Goal: Task Accomplishment & Management: Manage account settings

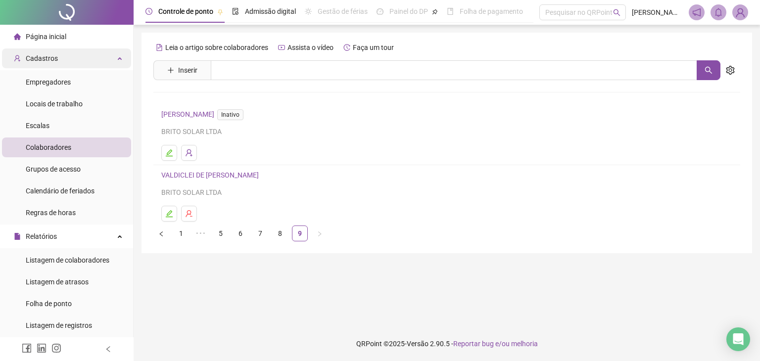
click at [75, 59] on div "Cadastros" at bounding box center [66, 58] width 129 height 20
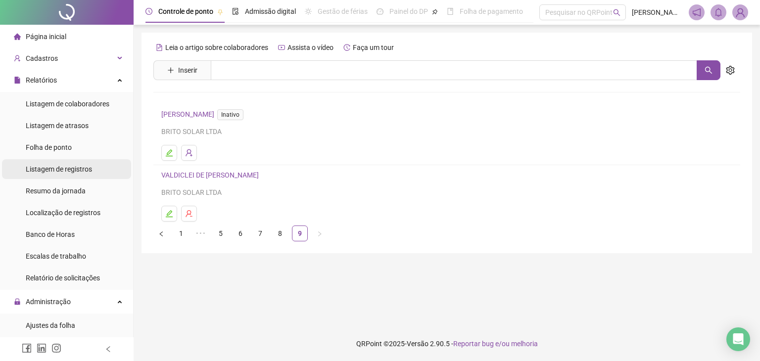
click at [57, 160] on div "Listagem de registros" at bounding box center [59, 169] width 66 height 20
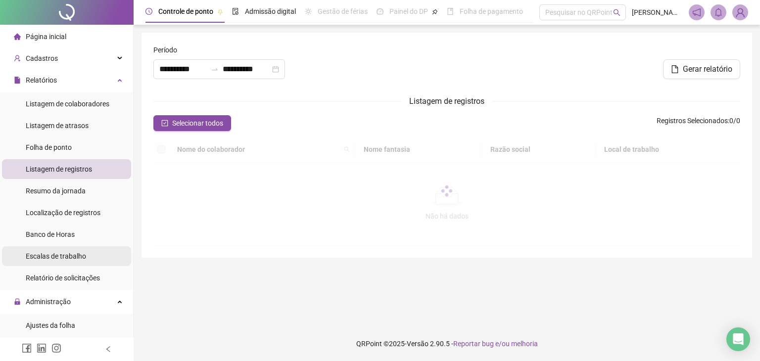
type input "**********"
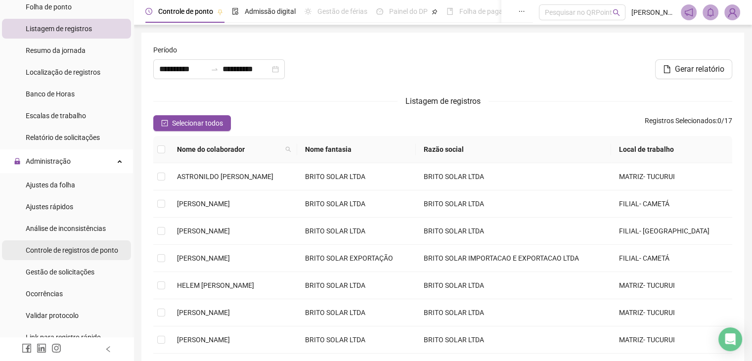
scroll to position [148, 0]
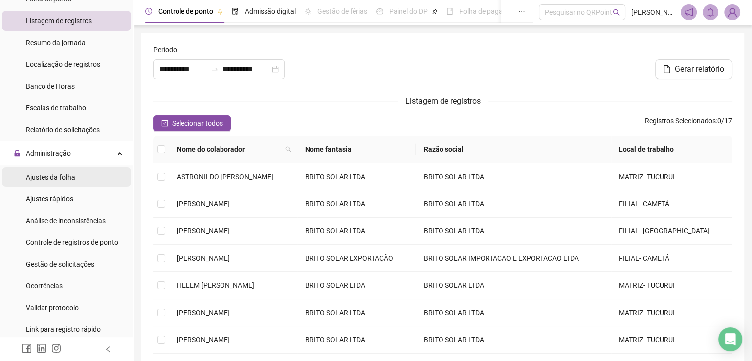
click at [74, 181] on span "Ajustes da folha" at bounding box center [50, 177] width 49 height 8
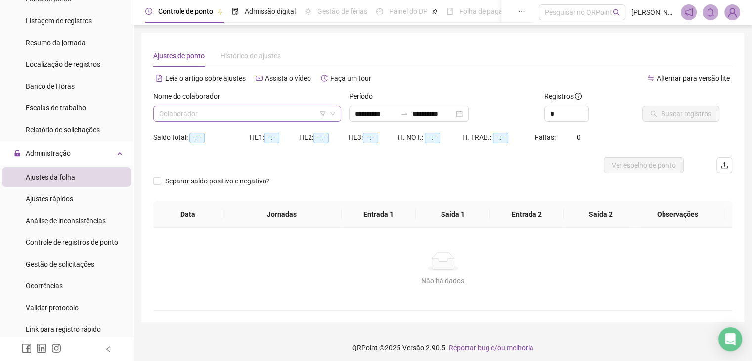
click at [297, 114] on input "search" at bounding box center [242, 113] width 167 height 15
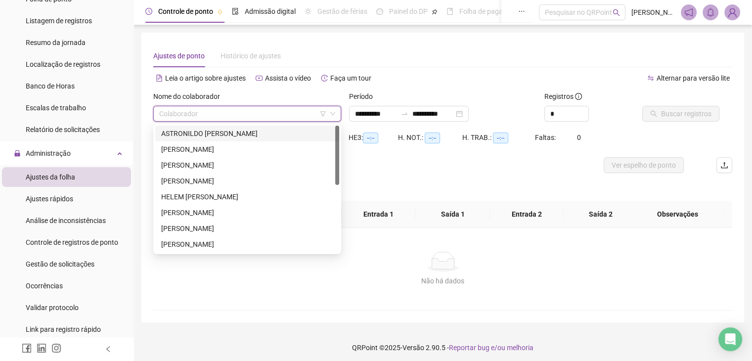
click at [262, 132] on div "ASTRONILDO [PERSON_NAME]" at bounding box center [247, 133] width 172 height 11
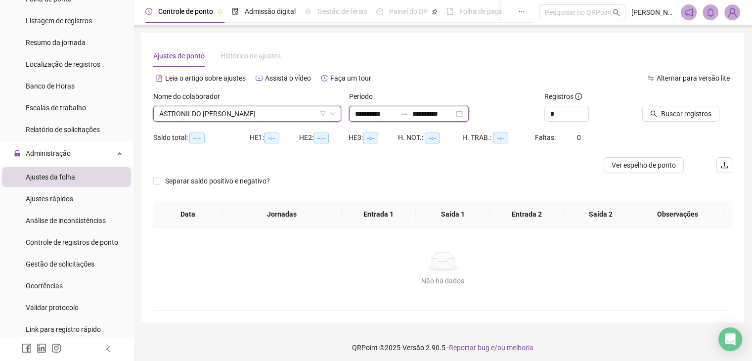
click at [392, 113] on input "**********" at bounding box center [376, 113] width 42 height 11
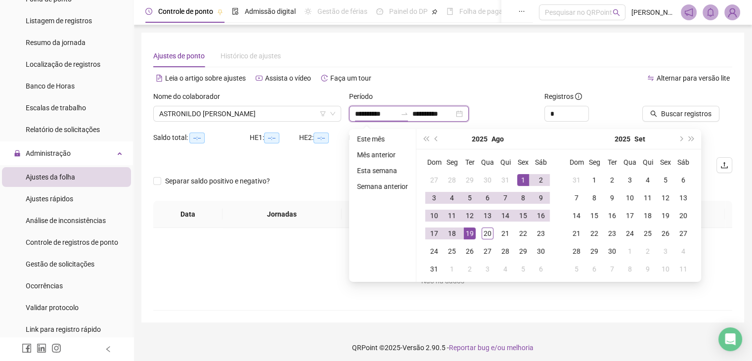
type input "**********"
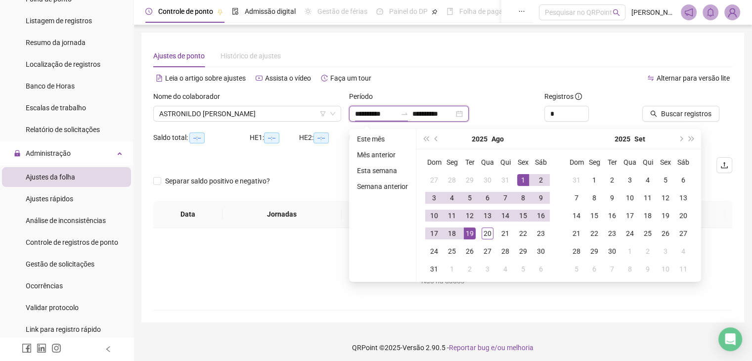
type input "**********"
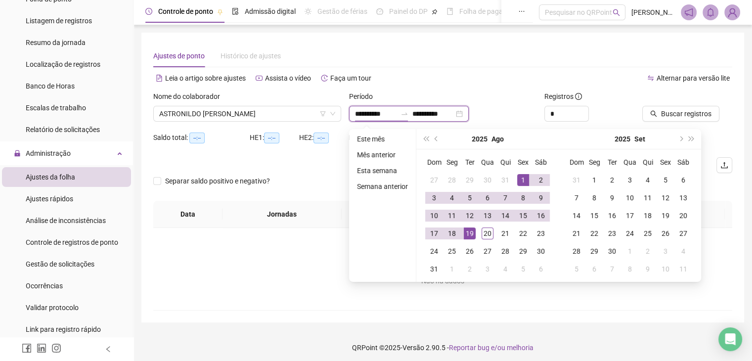
type input "**********"
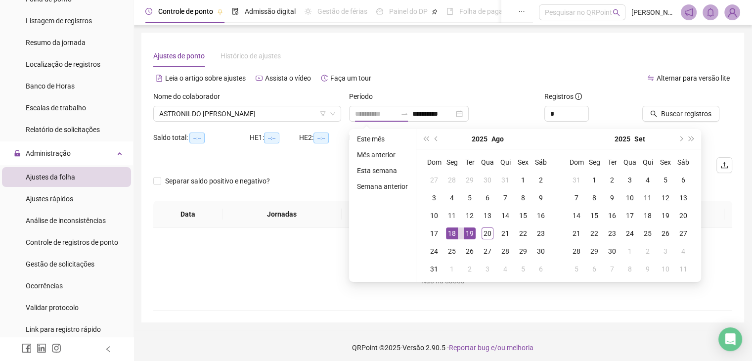
click at [461, 233] on tr "17 18 19 20 21 22 23" at bounding box center [487, 234] width 125 height 18
type input "**********"
click at [490, 232] on div "20" at bounding box center [488, 234] width 12 height 12
type input "**********"
click at [453, 232] on div "18" at bounding box center [452, 234] width 12 height 12
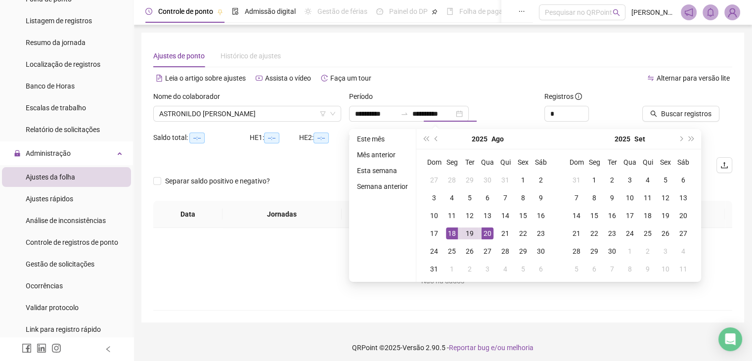
type input "**********"
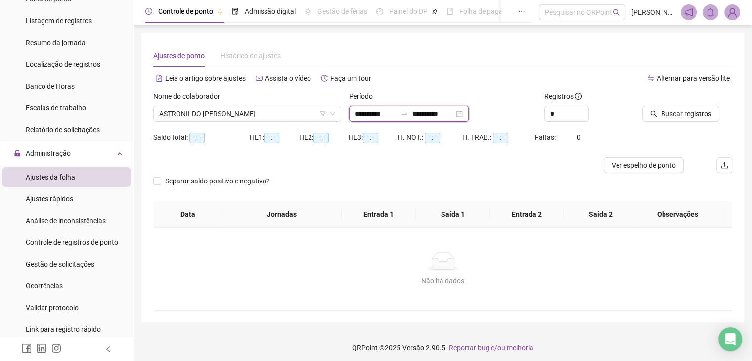
click at [454, 110] on input "**********" at bounding box center [434, 113] width 42 height 11
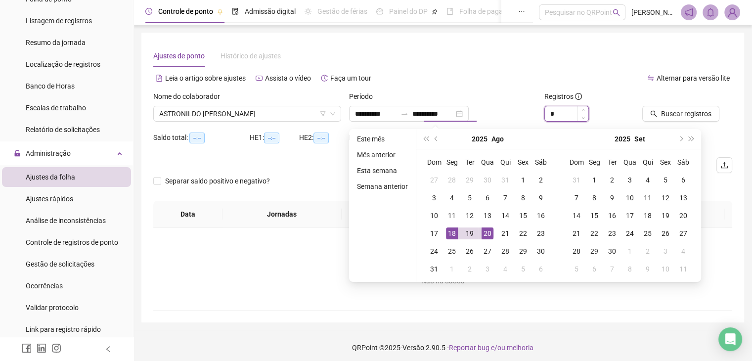
click at [575, 113] on input "*" at bounding box center [567, 113] width 44 height 15
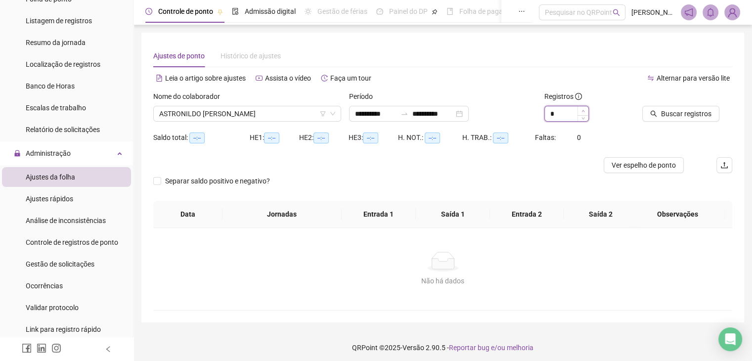
type input "*"
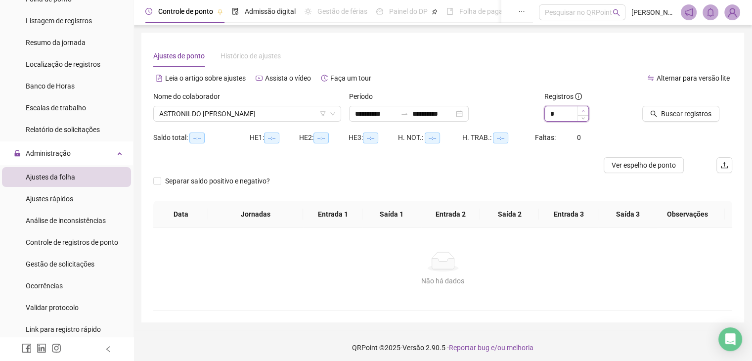
click at [585, 110] on icon "up" at bounding box center [583, 110] width 3 height 3
click at [673, 115] on span "Buscar registros" at bounding box center [686, 113] width 50 height 11
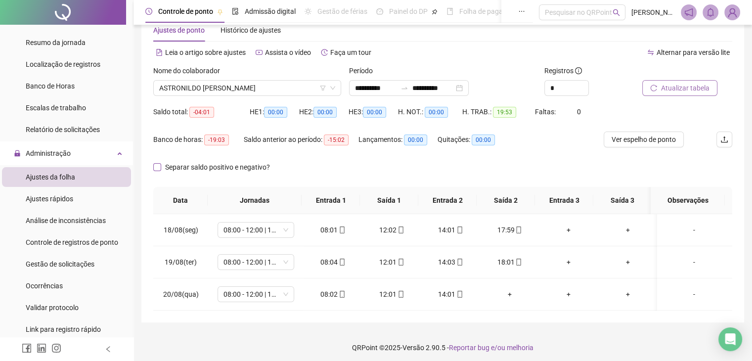
scroll to position [30, 0]
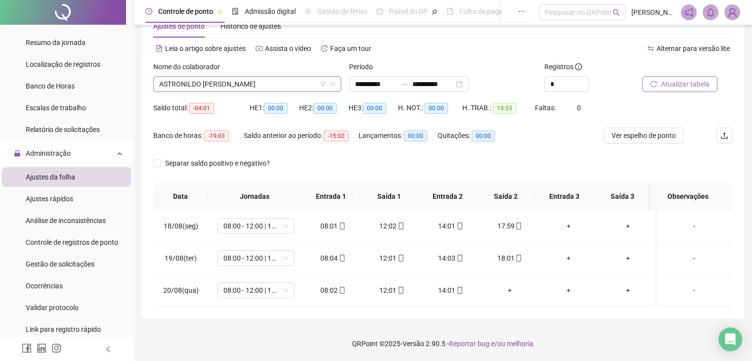
click at [308, 90] on span "ASTRONILDO [PERSON_NAME]" at bounding box center [247, 84] width 176 height 15
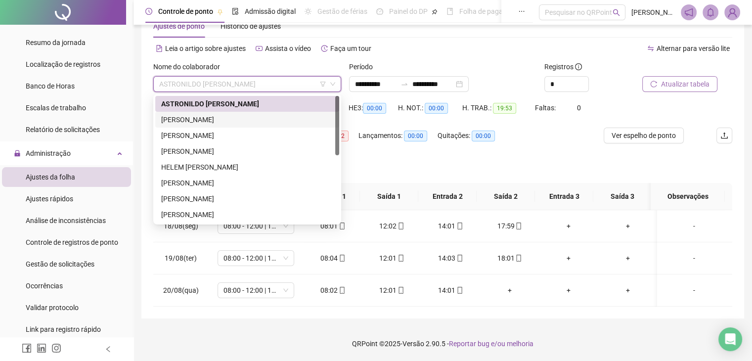
click at [301, 121] on div "[PERSON_NAME]" at bounding box center [247, 119] width 172 height 11
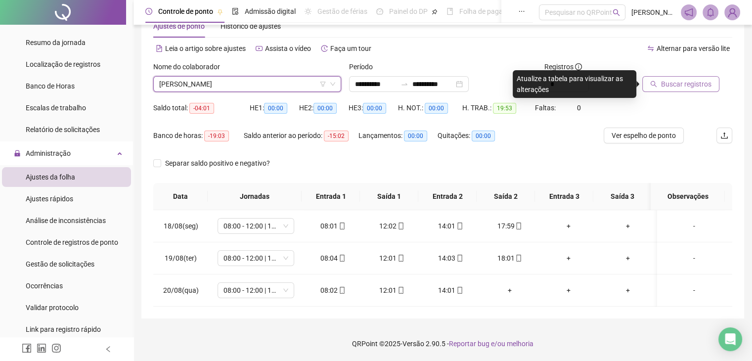
click at [675, 85] on span "Buscar registros" at bounding box center [686, 84] width 50 height 11
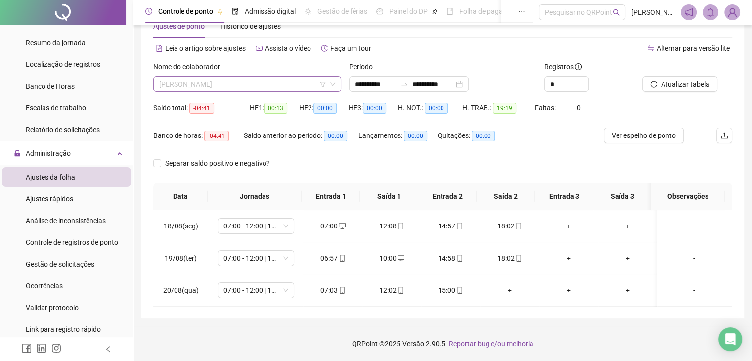
click at [309, 85] on span "[PERSON_NAME]" at bounding box center [247, 84] width 176 height 15
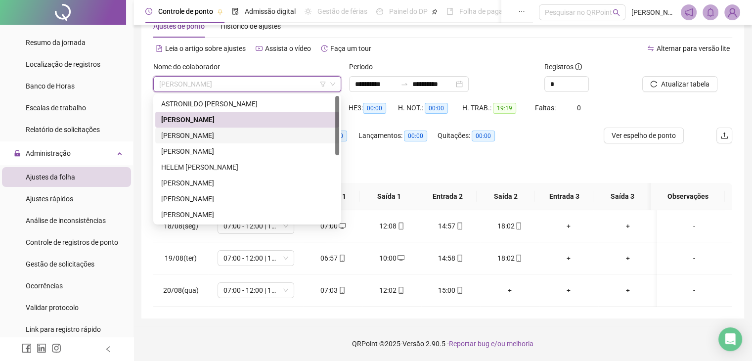
click at [306, 135] on div "[PERSON_NAME]" at bounding box center [247, 135] width 172 height 11
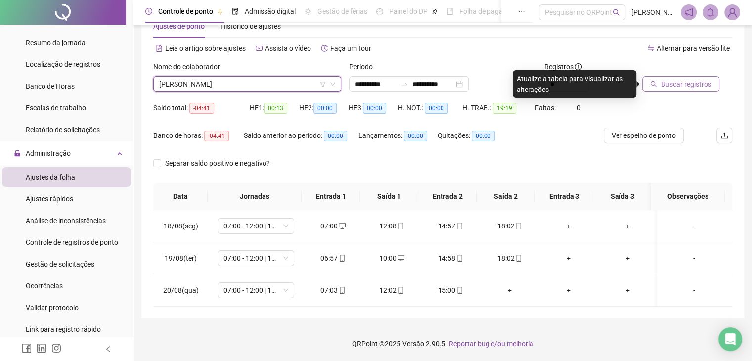
click at [686, 84] on span "Buscar registros" at bounding box center [686, 84] width 50 height 11
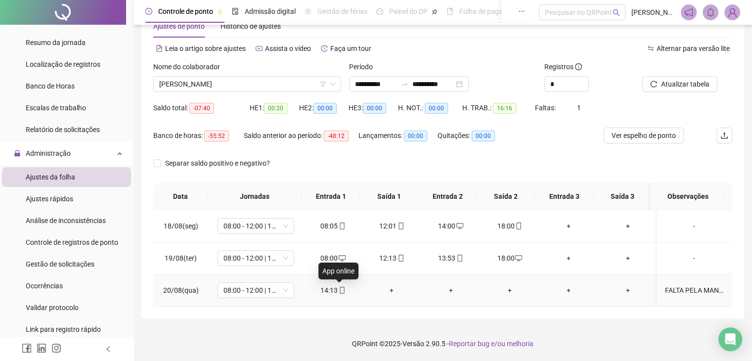
click at [339, 290] on icon "mobile" at bounding box center [342, 290] width 7 height 7
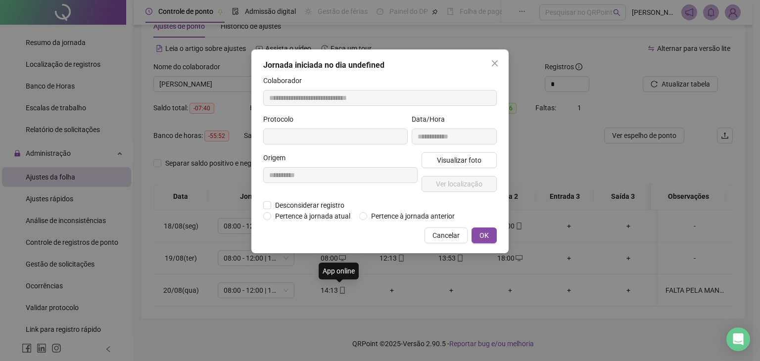
type input "**********"
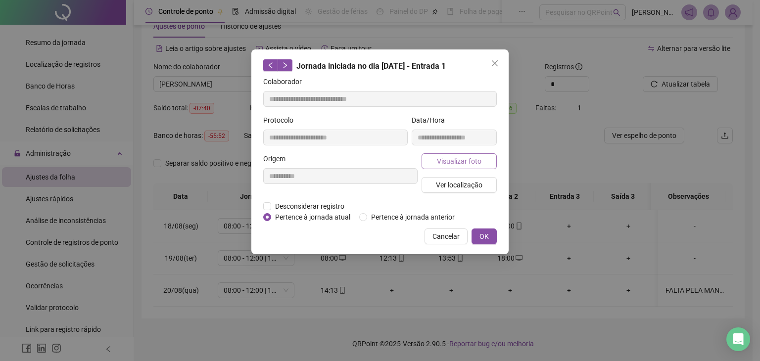
click at [465, 161] on span "Visualizar foto" at bounding box center [459, 161] width 45 height 11
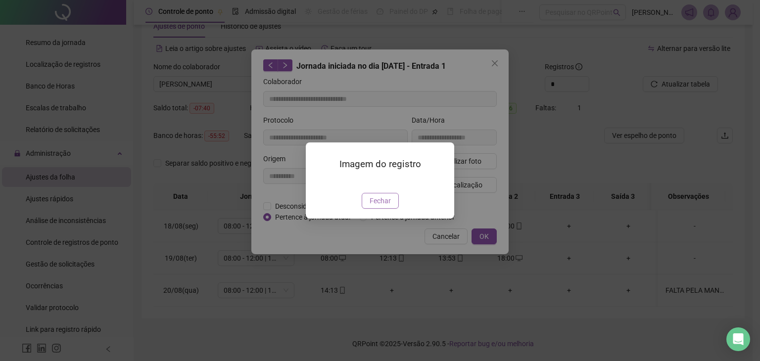
click at [390, 206] on span "Fechar" at bounding box center [379, 200] width 21 height 11
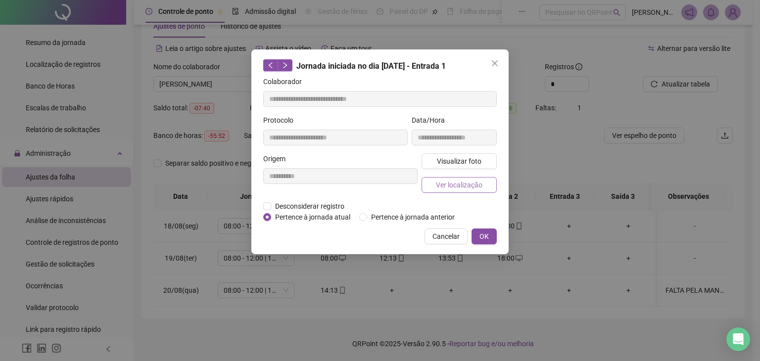
click at [466, 184] on span "Ver localização" at bounding box center [459, 185] width 46 height 11
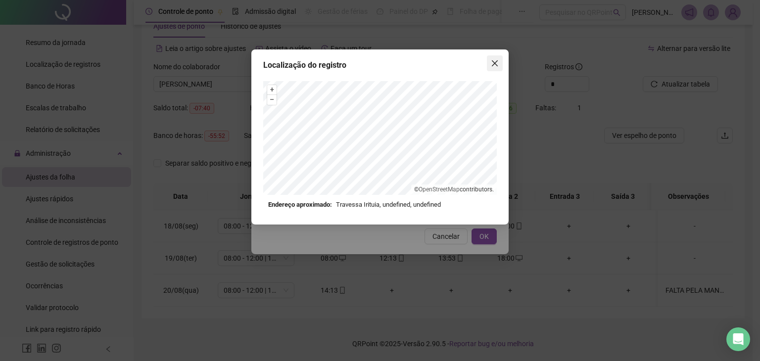
click at [490, 66] on span "Close" at bounding box center [495, 63] width 16 height 8
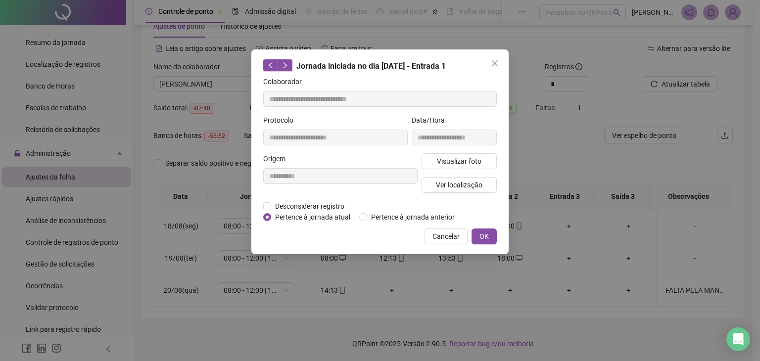
click at [497, 66] on icon "close" at bounding box center [495, 63] width 8 height 8
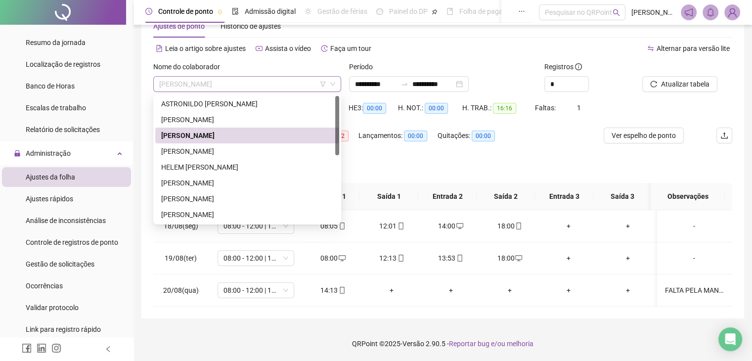
click at [305, 88] on span "[PERSON_NAME]" at bounding box center [247, 84] width 176 height 15
click at [277, 150] on div "[PERSON_NAME]" at bounding box center [247, 151] width 172 height 11
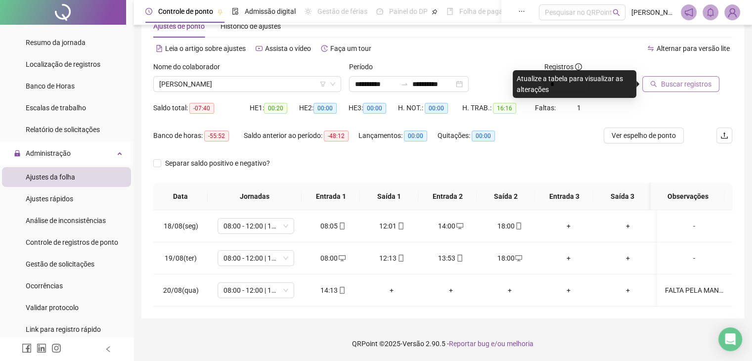
click at [713, 86] on button "Buscar registros" at bounding box center [681, 84] width 77 height 16
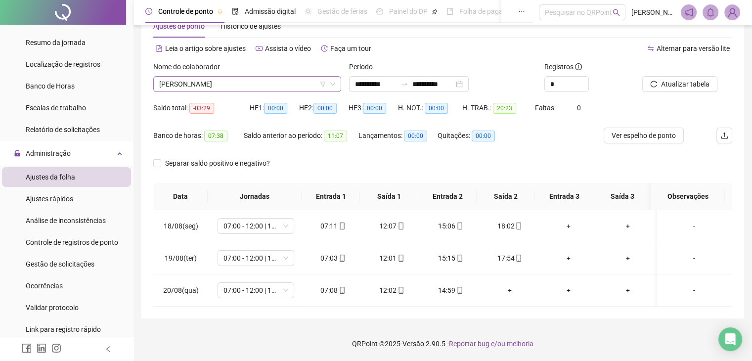
click at [309, 87] on span "[PERSON_NAME]" at bounding box center [247, 84] width 176 height 15
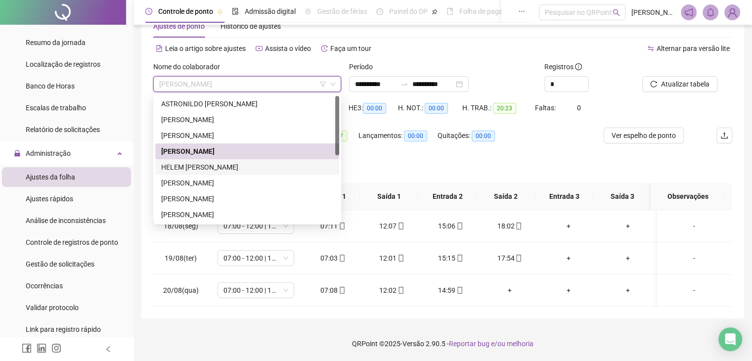
click at [264, 172] on div "HELEM [PERSON_NAME]" at bounding box center [247, 167] width 172 height 11
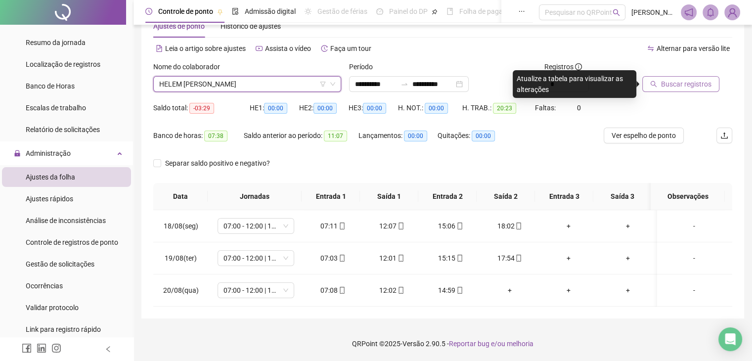
click at [688, 88] on span "Buscar registros" at bounding box center [686, 84] width 50 height 11
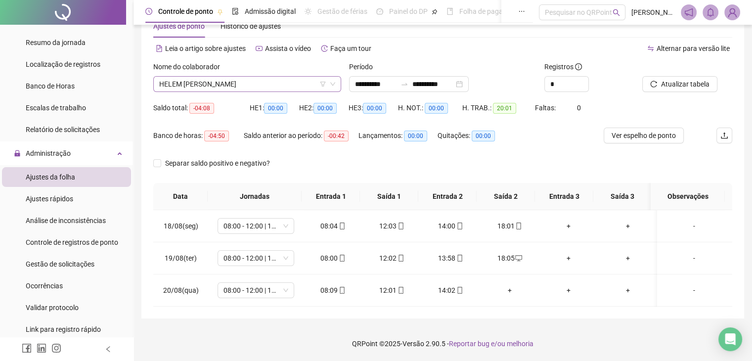
click at [298, 85] on span "HELEM [PERSON_NAME]" at bounding box center [247, 84] width 176 height 15
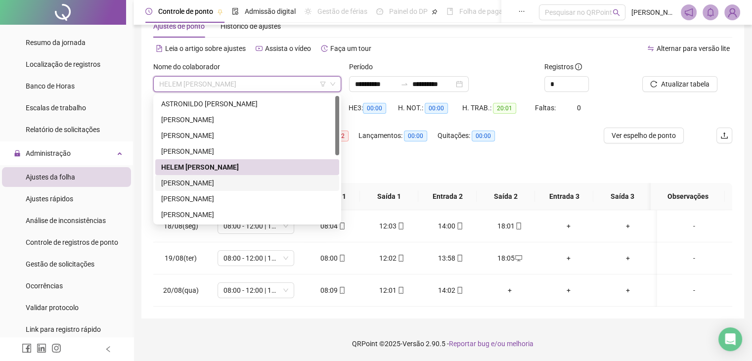
click at [240, 182] on div "[PERSON_NAME]" at bounding box center [247, 183] width 172 height 11
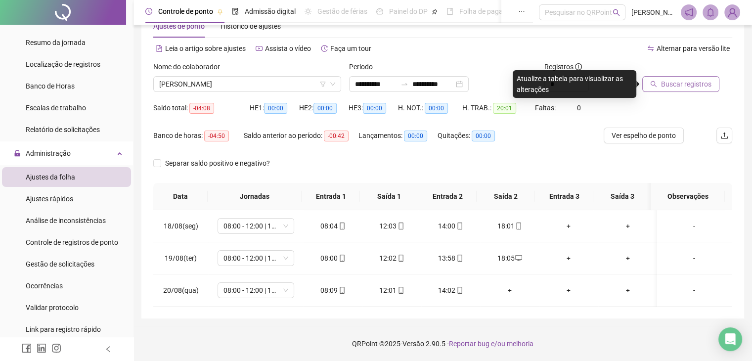
click at [654, 88] on button "Buscar registros" at bounding box center [681, 84] width 77 height 16
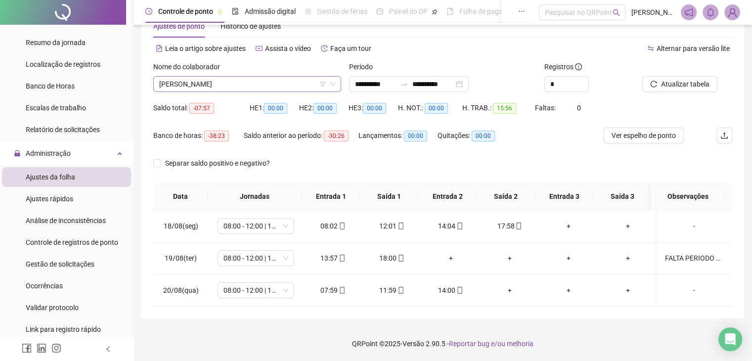
click at [292, 84] on span "[PERSON_NAME]" at bounding box center [247, 84] width 176 height 15
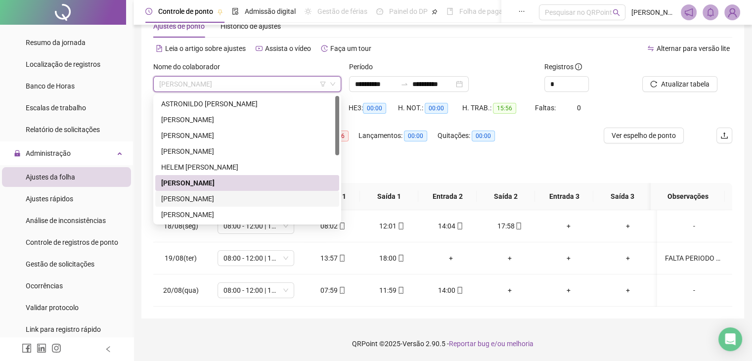
click at [246, 196] on div "[PERSON_NAME]" at bounding box center [247, 198] width 172 height 11
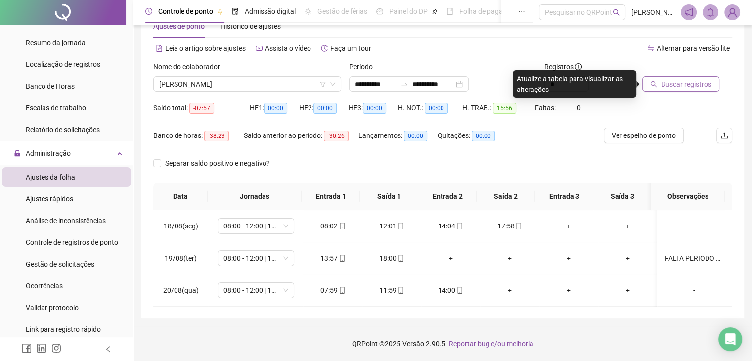
click at [689, 81] on span "Buscar registros" at bounding box center [686, 84] width 50 height 11
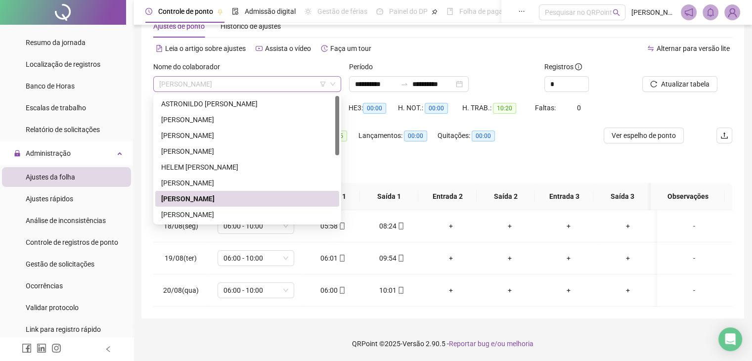
click at [269, 78] on span "[PERSON_NAME]" at bounding box center [247, 84] width 176 height 15
click at [232, 213] on div "[PERSON_NAME]" at bounding box center [247, 214] width 172 height 11
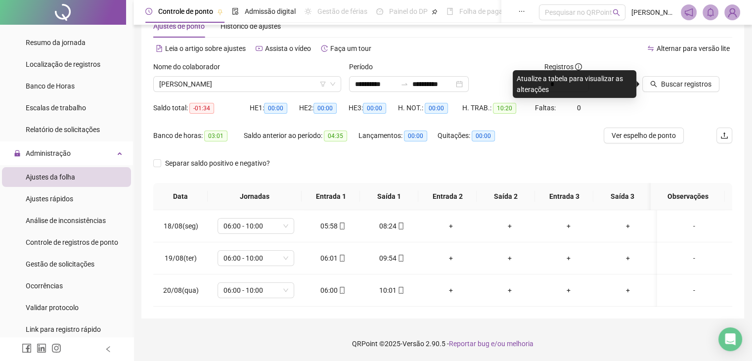
click at [688, 93] on div "Buscar registros" at bounding box center [688, 80] width 98 height 39
click at [687, 88] on span "Buscar registros" at bounding box center [686, 84] width 50 height 11
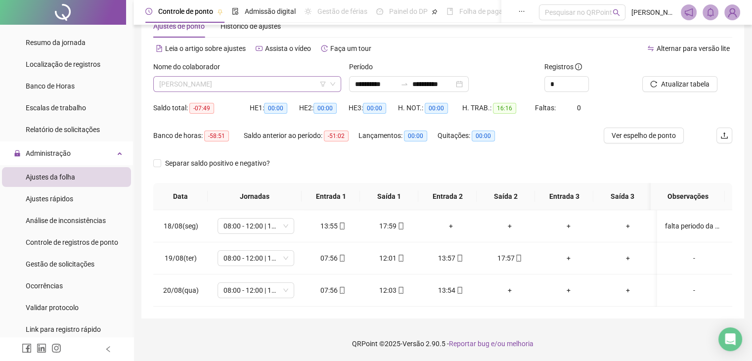
click at [307, 81] on span "[PERSON_NAME]" at bounding box center [247, 84] width 176 height 15
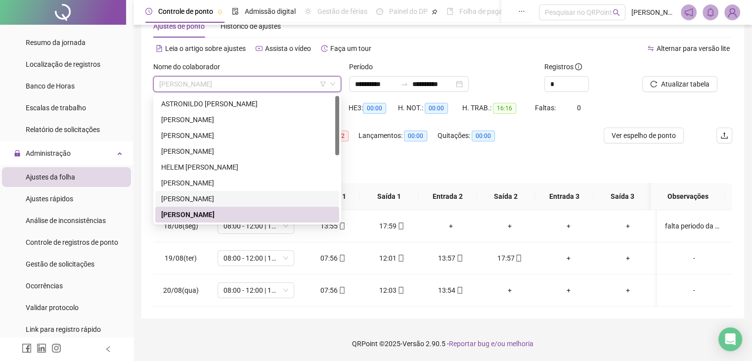
scroll to position [49, 0]
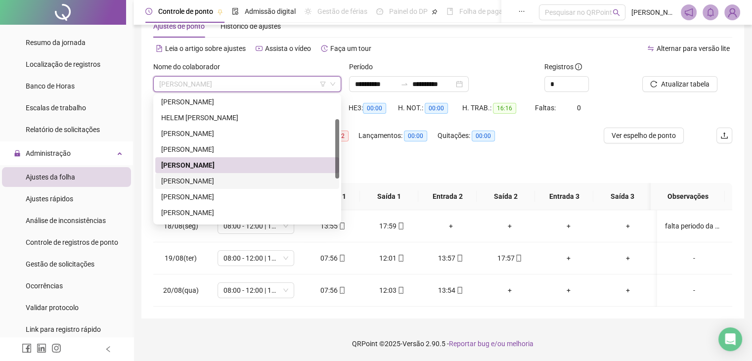
click at [247, 183] on div "[PERSON_NAME]" at bounding box center [247, 181] width 172 height 11
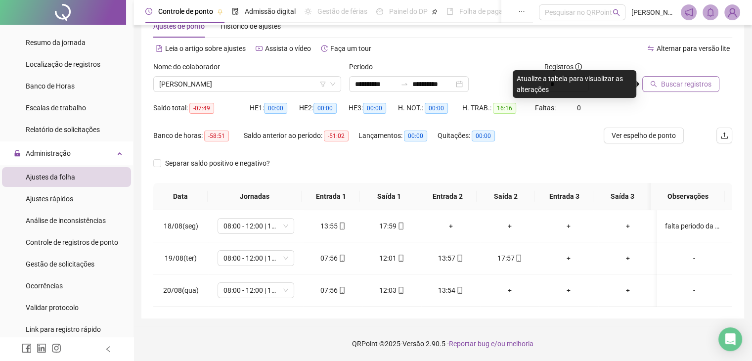
click at [663, 90] on button "Buscar registros" at bounding box center [681, 84] width 77 height 16
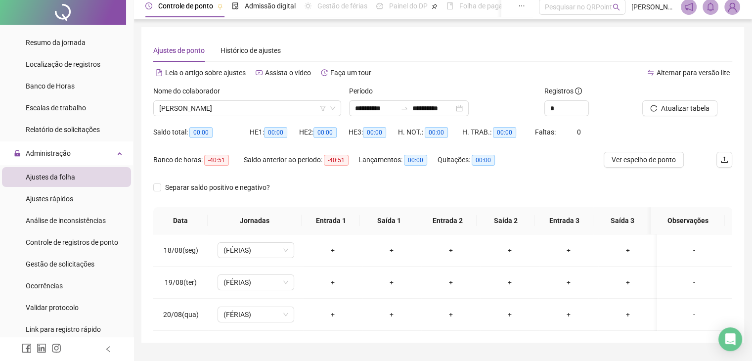
scroll to position [0, 0]
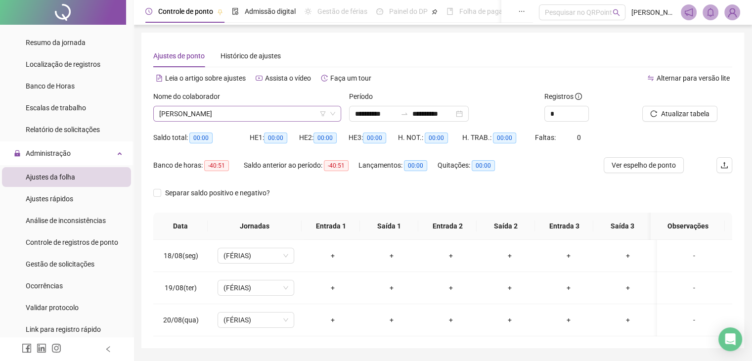
click at [299, 115] on span "[PERSON_NAME]" at bounding box center [247, 113] width 176 height 15
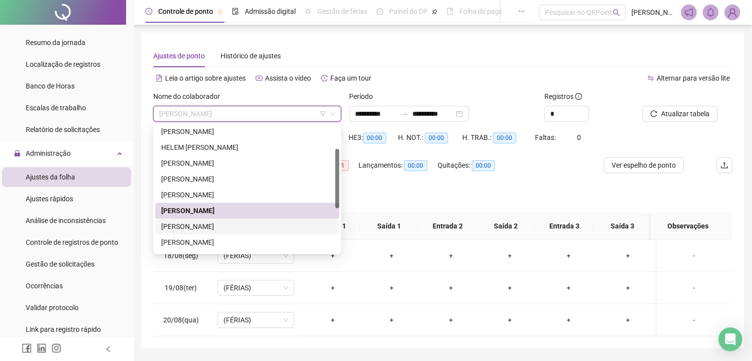
click at [241, 221] on div "[PERSON_NAME]" at bounding box center [247, 226] width 172 height 11
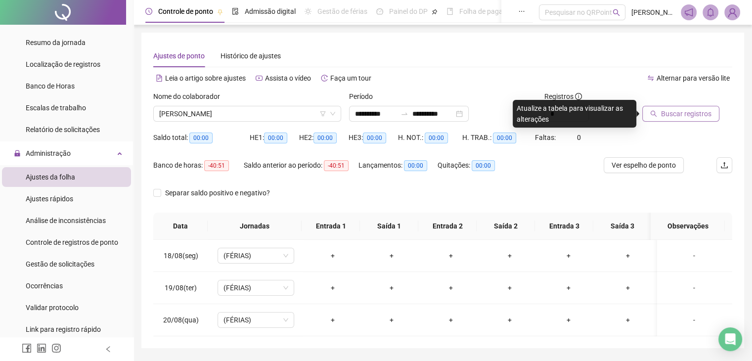
click at [661, 118] on span "Buscar registros" at bounding box center [686, 113] width 50 height 11
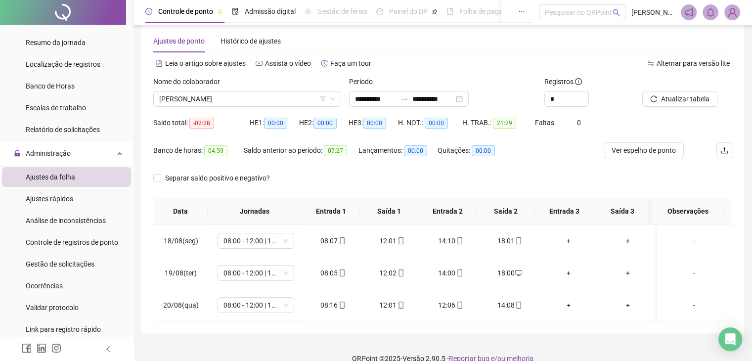
scroll to position [30, 0]
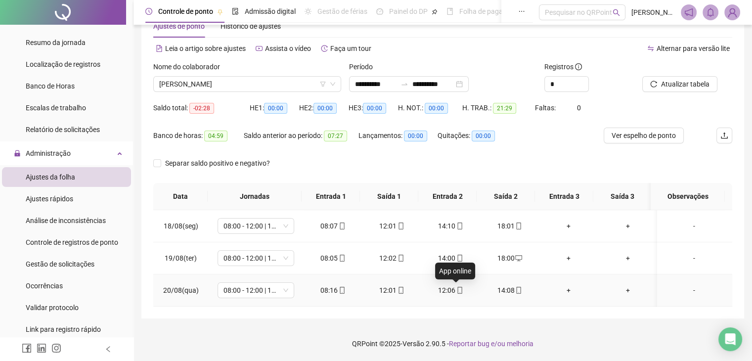
click at [457, 293] on icon "mobile" at bounding box center [460, 290] width 7 height 7
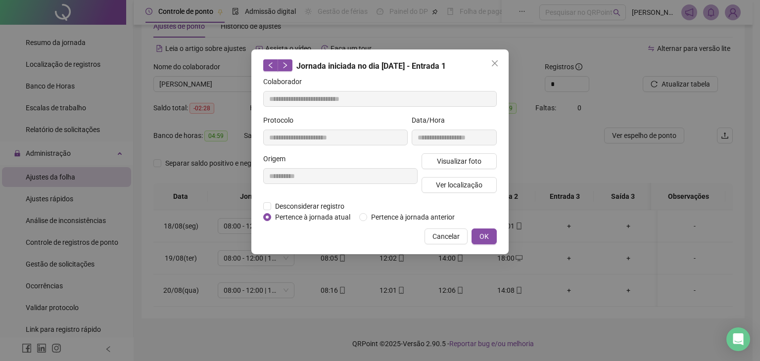
type input "**********"
click at [462, 161] on span "Visualizar foto" at bounding box center [459, 161] width 45 height 11
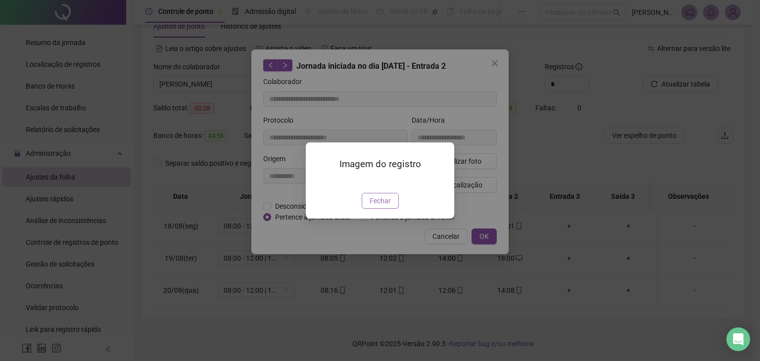
click at [378, 209] on button "Fechar" at bounding box center [380, 201] width 37 height 16
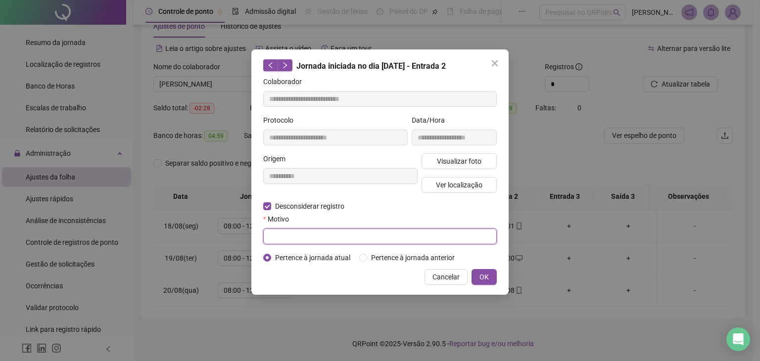
click at [303, 233] on input "text" at bounding box center [379, 237] width 233 height 16
type input "**********"
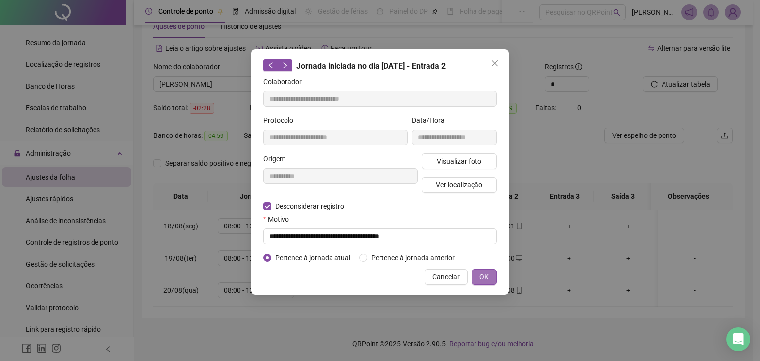
click at [483, 272] on span "OK" at bounding box center [483, 277] width 9 height 11
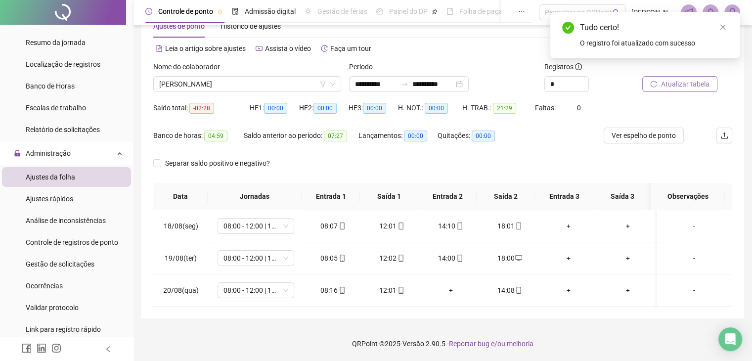
click at [671, 82] on span "Atualizar tabela" at bounding box center [685, 84] width 48 height 11
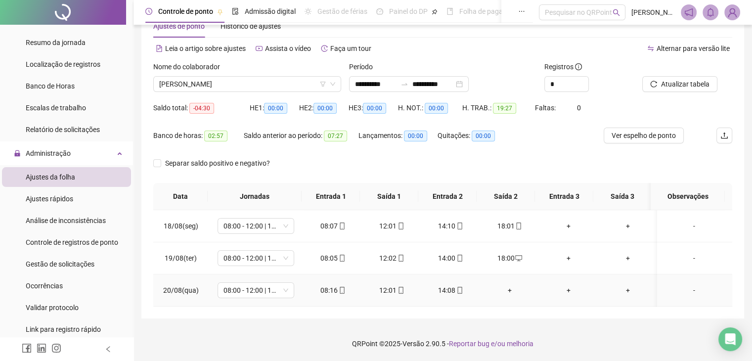
click at [327, 289] on div "08:16" at bounding box center [332, 290] width 43 height 11
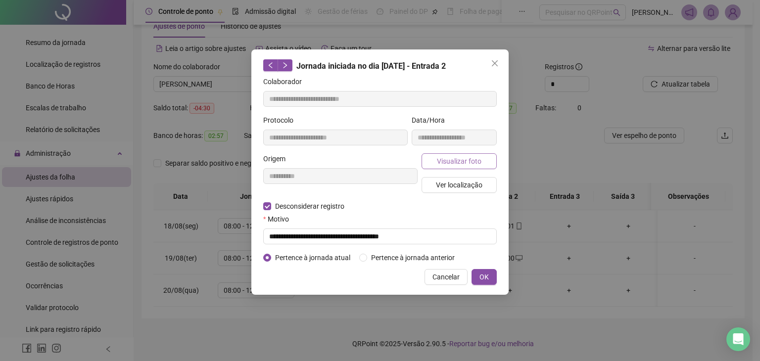
click at [457, 164] on span "Visualizar foto" at bounding box center [459, 161] width 45 height 11
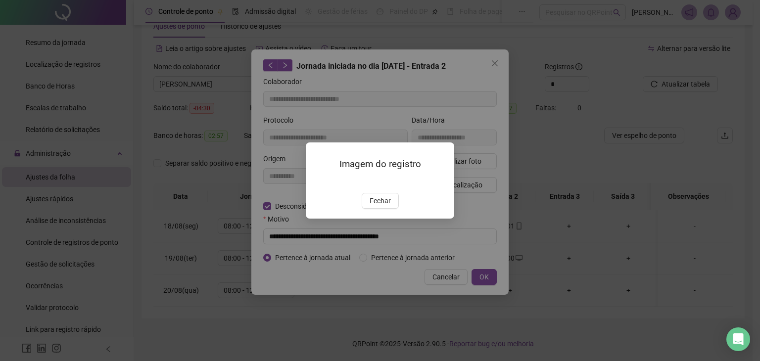
type input "**********"
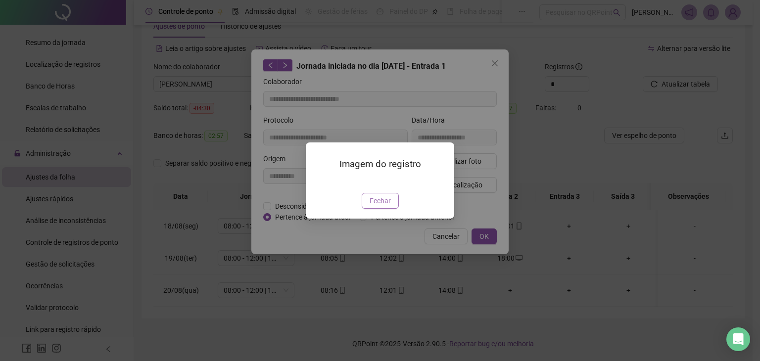
click at [394, 209] on button "Fechar" at bounding box center [380, 201] width 37 height 16
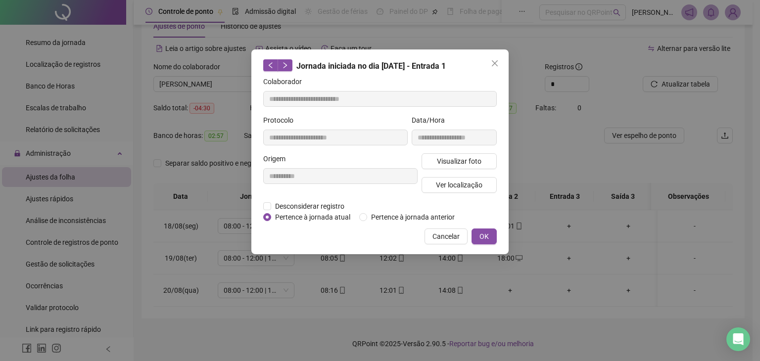
click at [495, 67] on button "Close" at bounding box center [495, 63] width 16 height 16
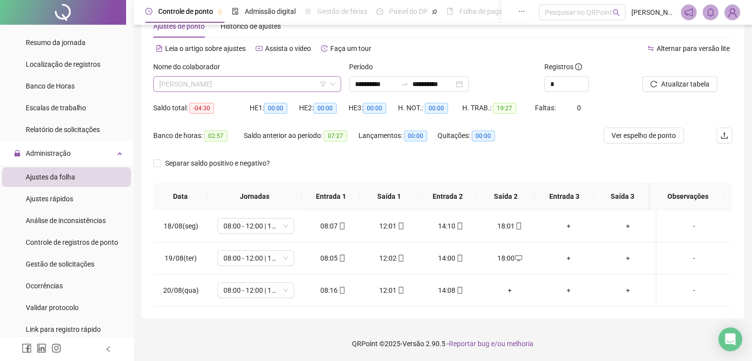
click at [291, 87] on span "[PERSON_NAME]" at bounding box center [247, 84] width 176 height 15
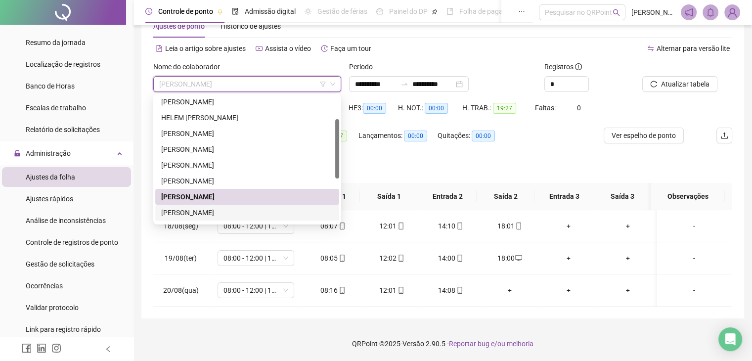
click at [237, 212] on div "[PERSON_NAME]" at bounding box center [247, 212] width 172 height 11
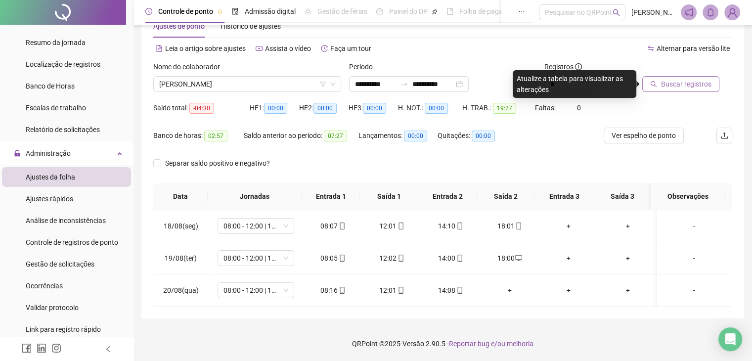
click at [653, 89] on button "Buscar registros" at bounding box center [681, 84] width 77 height 16
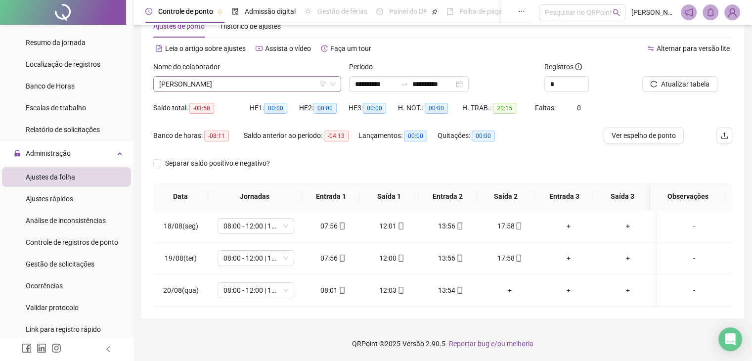
click at [290, 85] on span "[PERSON_NAME]" at bounding box center [247, 84] width 176 height 15
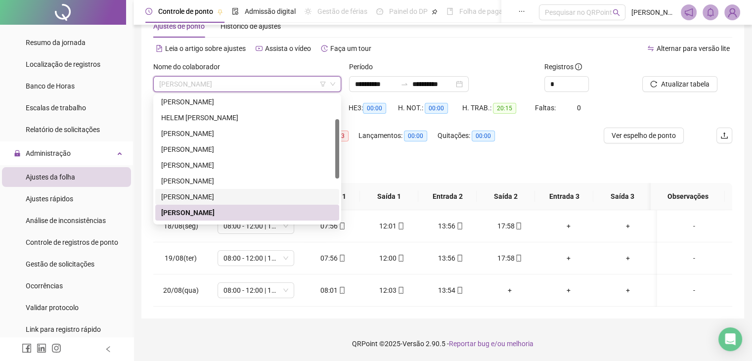
scroll to position [99, 0]
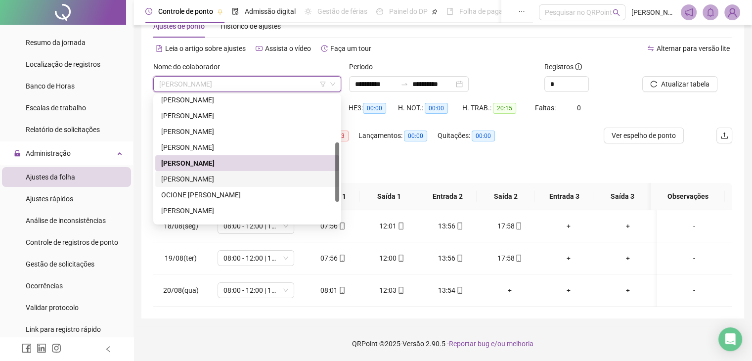
click at [256, 178] on div "[PERSON_NAME]" at bounding box center [247, 179] width 172 height 11
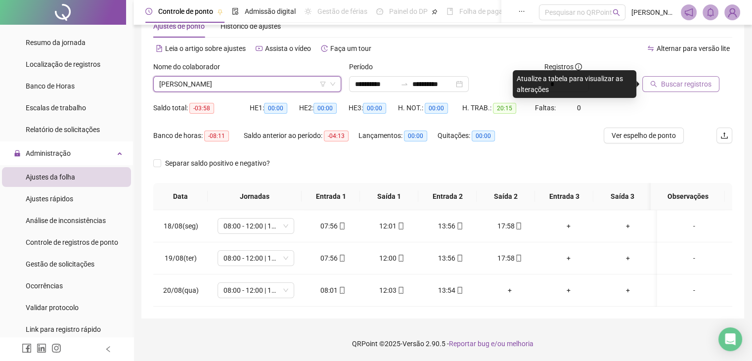
click at [695, 86] on span "Buscar registros" at bounding box center [686, 84] width 50 height 11
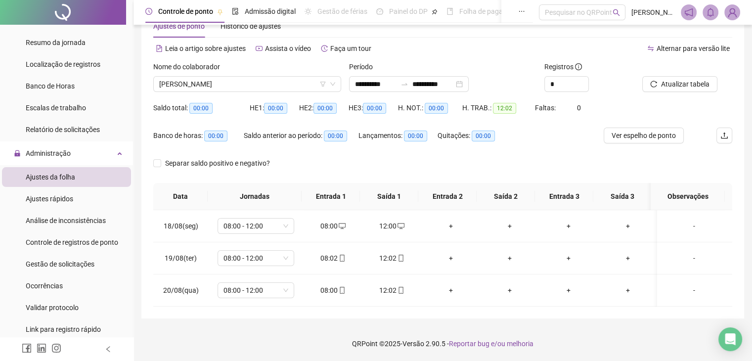
click at [285, 92] on div "Nome do colaborador [PERSON_NAME]" at bounding box center [247, 80] width 196 height 39
click at [257, 89] on span "[PERSON_NAME]" at bounding box center [247, 84] width 176 height 15
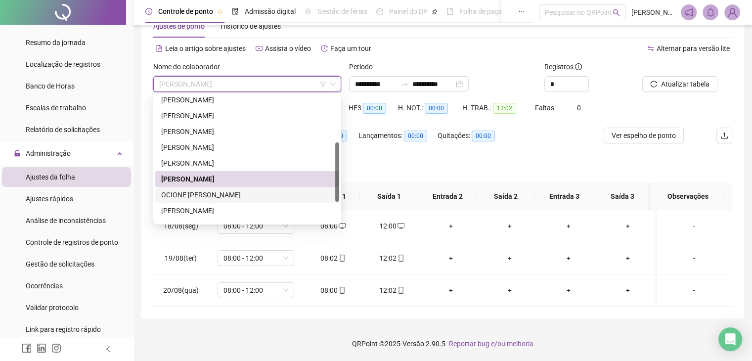
click at [227, 193] on div "OCIONE [PERSON_NAME]" at bounding box center [247, 194] width 172 height 11
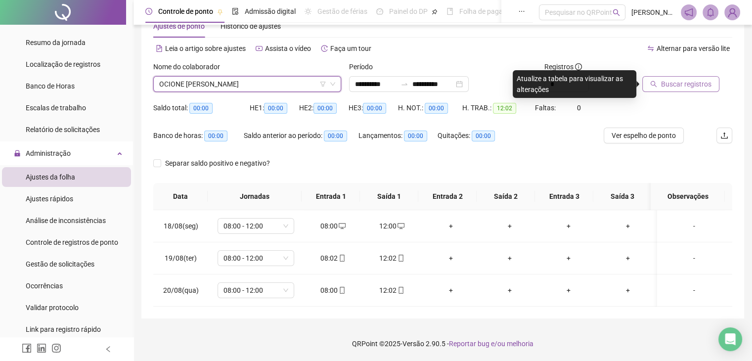
click at [657, 89] on button "Buscar registros" at bounding box center [681, 84] width 77 height 16
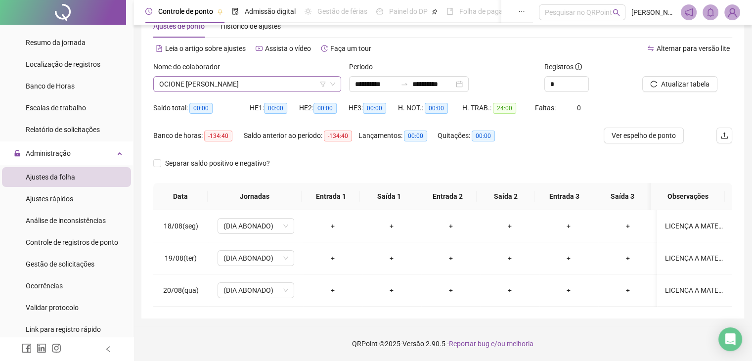
click at [291, 83] on span "OCIONE [PERSON_NAME]" at bounding box center [247, 84] width 176 height 15
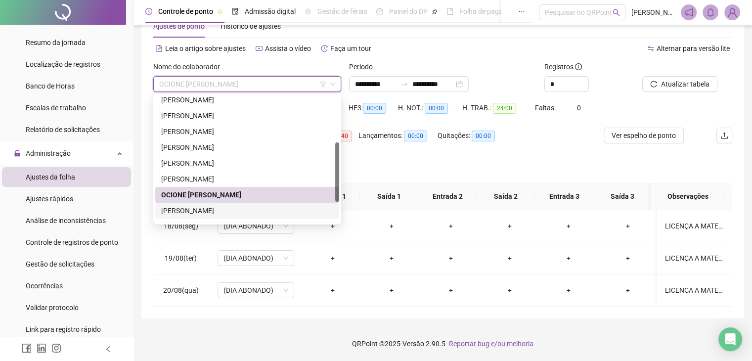
click at [222, 210] on div "[PERSON_NAME]" at bounding box center [247, 210] width 172 height 11
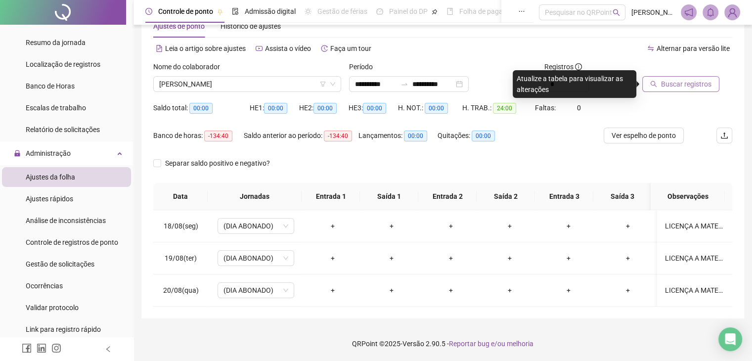
click at [702, 82] on span "Buscar registros" at bounding box center [686, 84] width 50 height 11
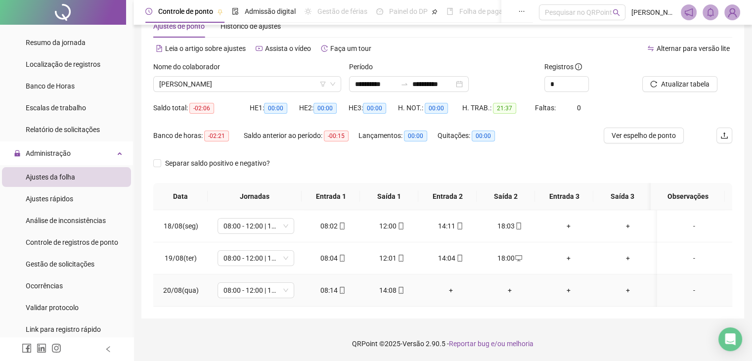
click at [451, 287] on div "+" at bounding box center [450, 290] width 43 height 11
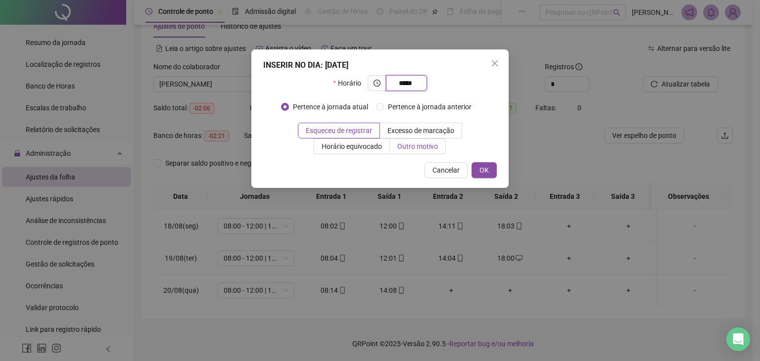
type input "*****"
click at [412, 143] on span "Outro motivo" at bounding box center [417, 146] width 41 height 8
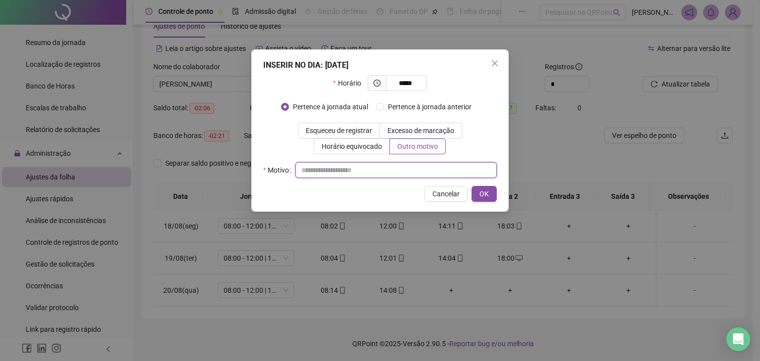
click at [349, 170] on input "text" at bounding box center [395, 170] width 201 height 16
type input "**********"
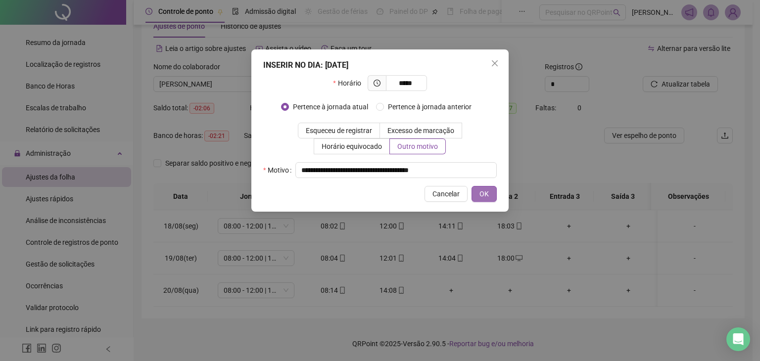
click at [481, 190] on span "OK" at bounding box center [483, 193] width 9 height 11
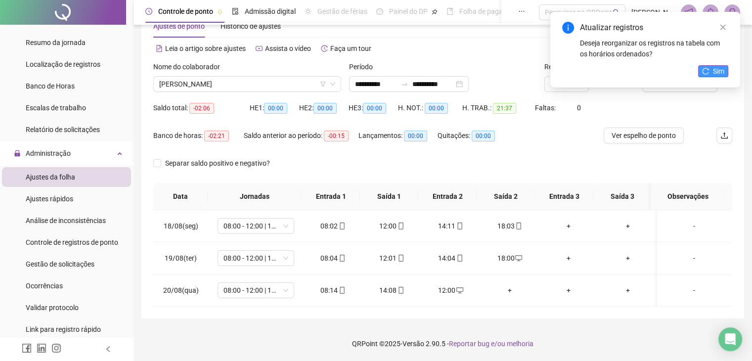
click at [718, 72] on span "Sim" at bounding box center [718, 71] width 11 height 11
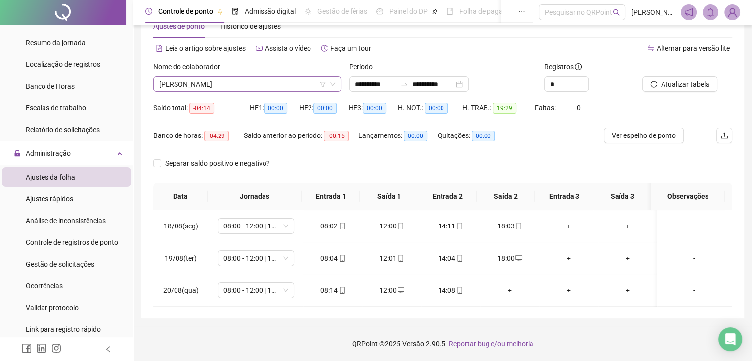
click at [299, 90] on span "[PERSON_NAME]" at bounding box center [247, 84] width 176 height 15
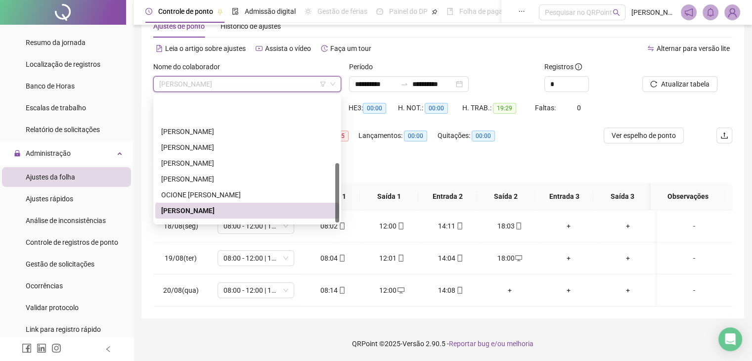
scroll to position [142, 0]
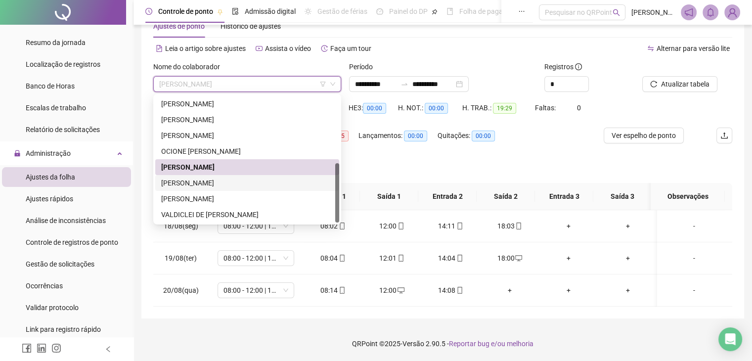
click at [219, 178] on div "[PERSON_NAME]" at bounding box center [247, 183] width 172 height 11
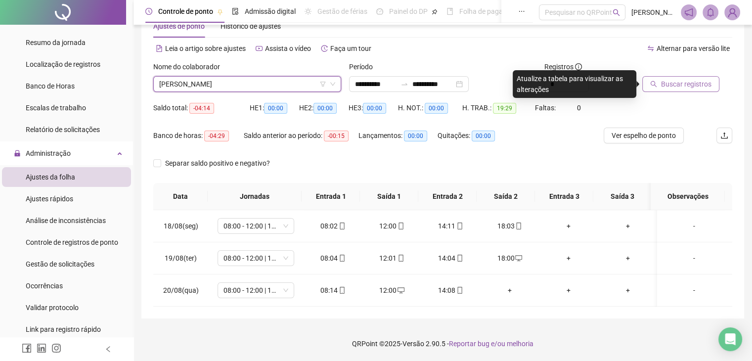
click at [669, 87] on span "Buscar registros" at bounding box center [686, 84] width 50 height 11
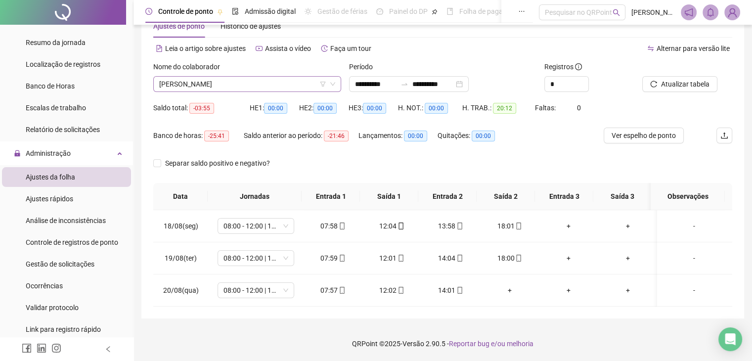
click at [253, 91] on span "[PERSON_NAME]" at bounding box center [247, 84] width 176 height 15
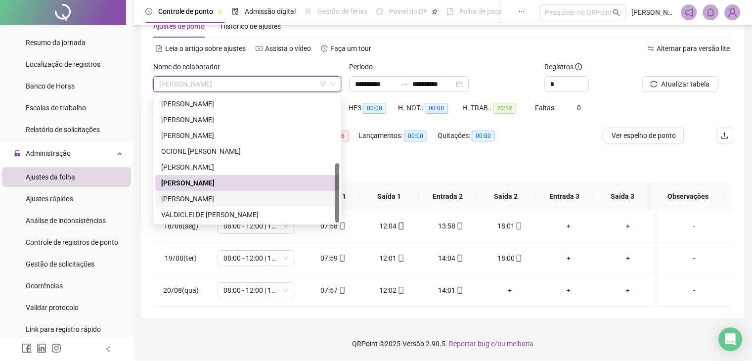
click at [237, 194] on div "[PERSON_NAME]" at bounding box center [247, 198] width 172 height 11
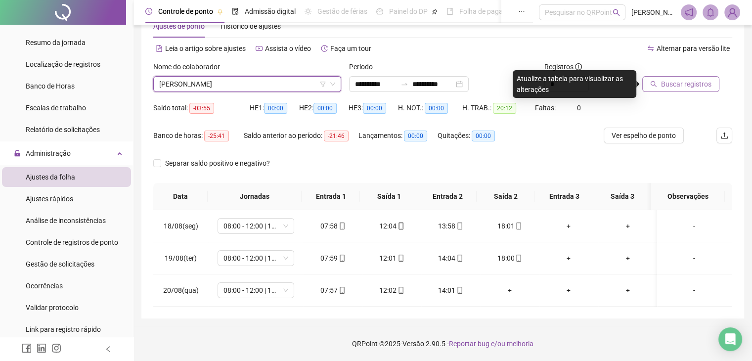
click at [688, 86] on span "Buscar registros" at bounding box center [686, 84] width 50 height 11
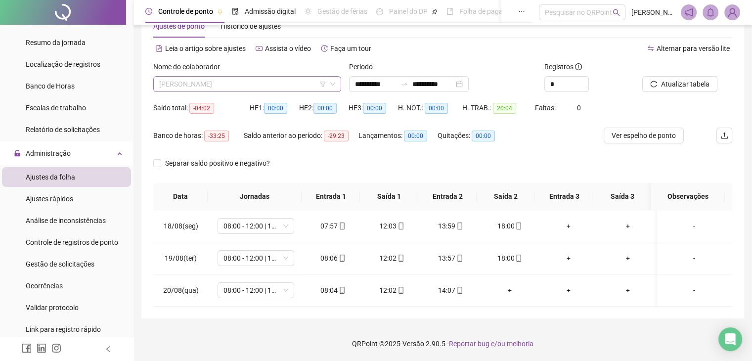
click at [278, 86] on span "[PERSON_NAME]" at bounding box center [247, 84] width 176 height 15
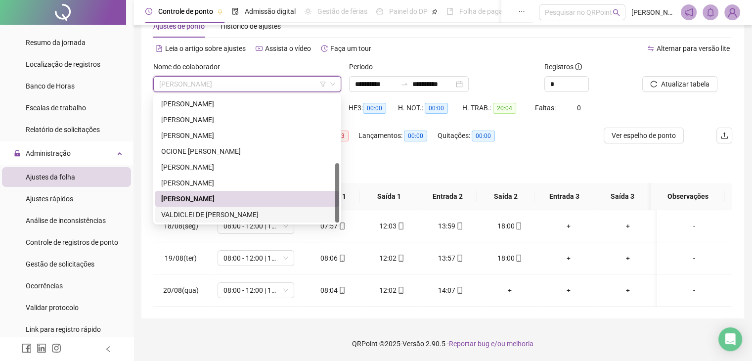
click at [234, 212] on div "VALDICLEI DE [PERSON_NAME]" at bounding box center [247, 214] width 172 height 11
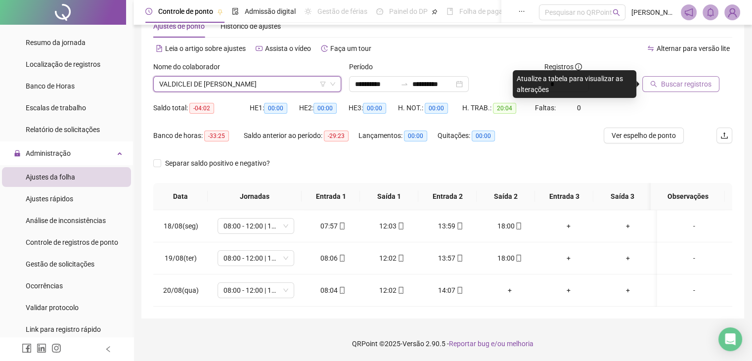
click at [665, 81] on span "Buscar registros" at bounding box center [686, 84] width 50 height 11
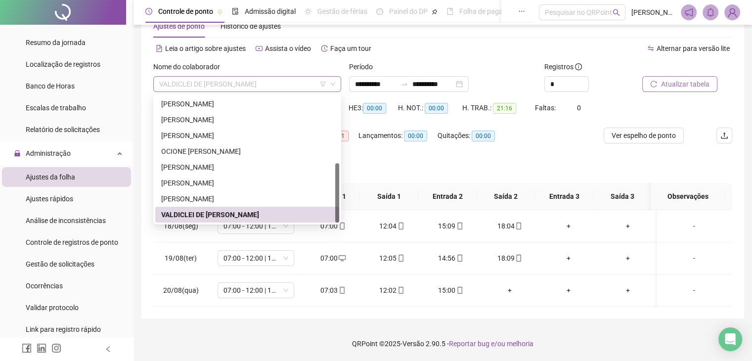
click at [287, 80] on span "VALDICLEI DE [PERSON_NAME]" at bounding box center [247, 84] width 176 height 15
click at [569, 161] on div "Separar saldo positivo e negativo?" at bounding box center [442, 169] width 579 height 28
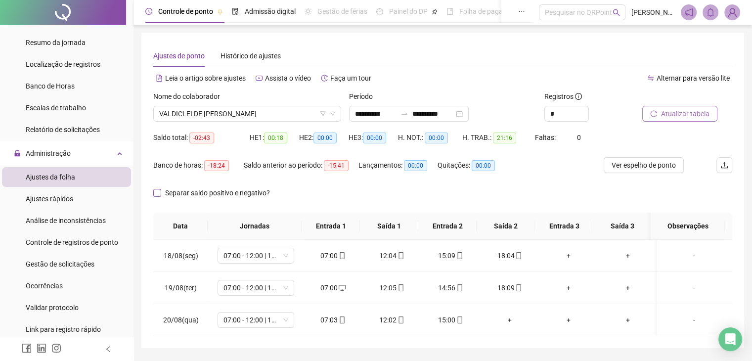
scroll to position [30, 0]
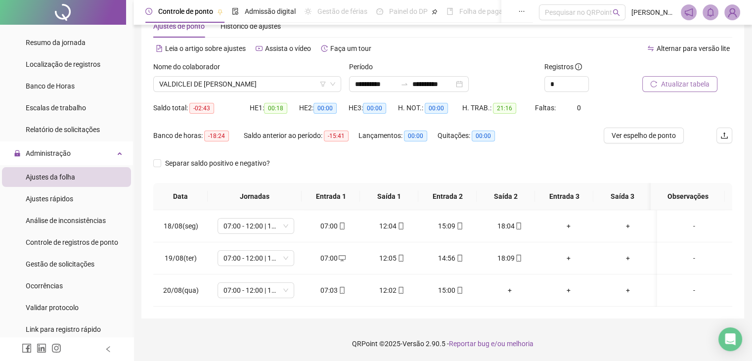
click at [408, 165] on div "Separar saldo positivo e negativo?" at bounding box center [442, 169] width 579 height 28
